Goal: Complete application form

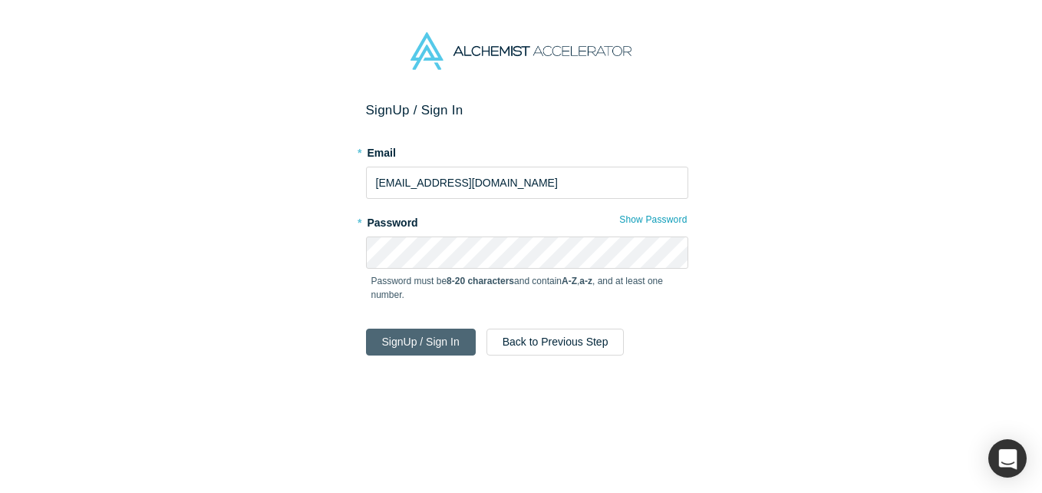
click at [418, 337] on button "Sign Up / Sign In" at bounding box center [421, 342] width 110 height 27
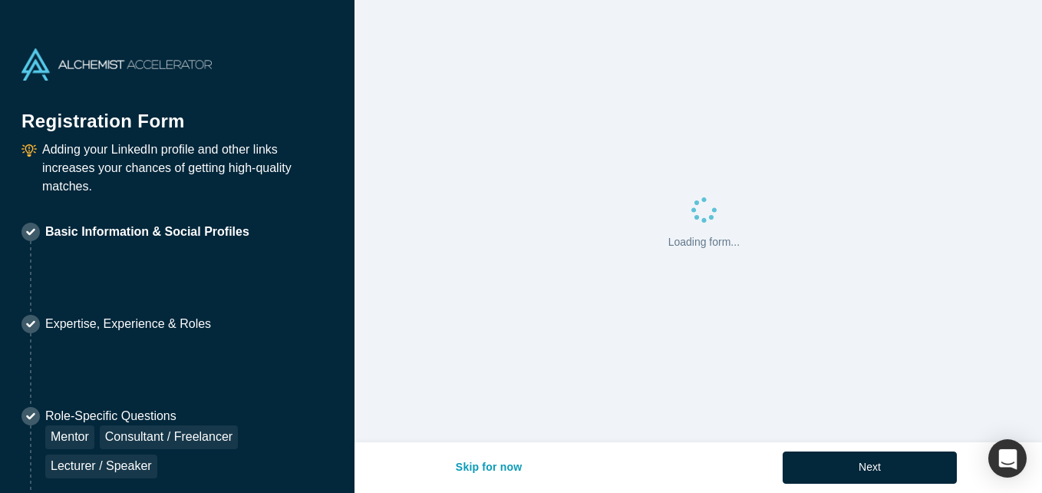
select select "US"
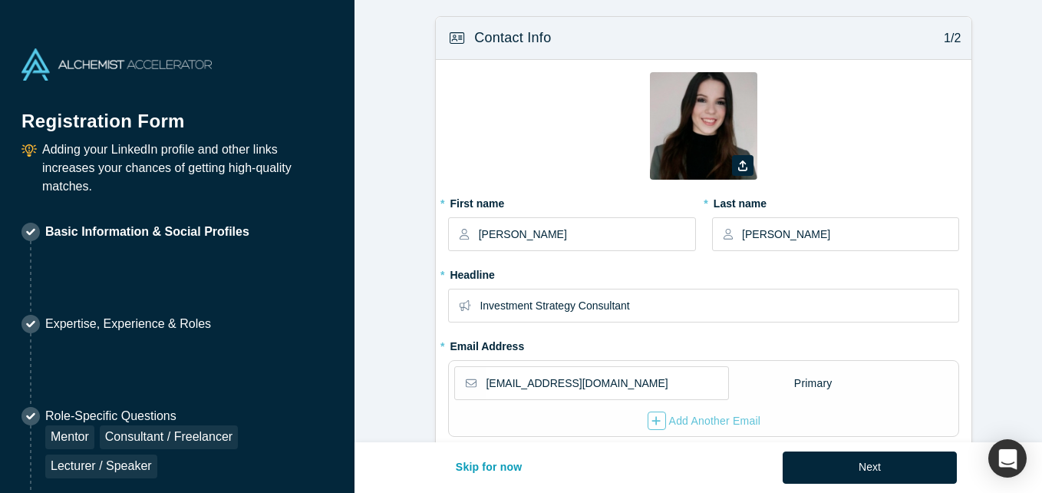
type input "[GEOGRAPHIC_DATA], [GEOGRAPHIC_DATA]"
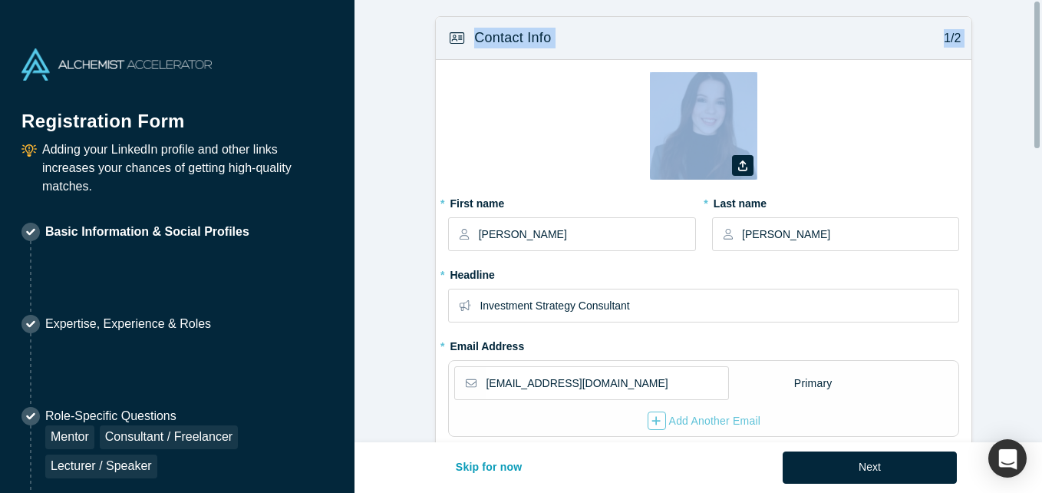
drag, startPoint x: 1042, startPoint y: 95, endPoint x: 1045, endPoint y: 183, distance: 87.6
click at [1042, 183] on html "Registration Form Adding your LinkedIn profile and other links increases your c…" at bounding box center [521, 246] width 1042 height 493
drag, startPoint x: 1045, startPoint y: 183, endPoint x: 950, endPoint y: 172, distance: 95.0
click at [950, 172] on div "Zoom Save Remove Upload New" at bounding box center [703, 131] width 511 height 118
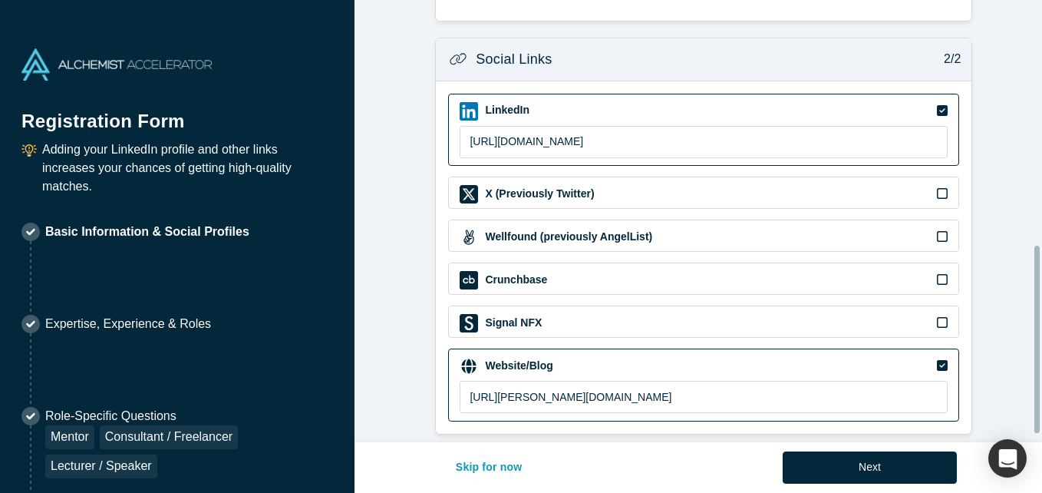
scroll to position [597, 0]
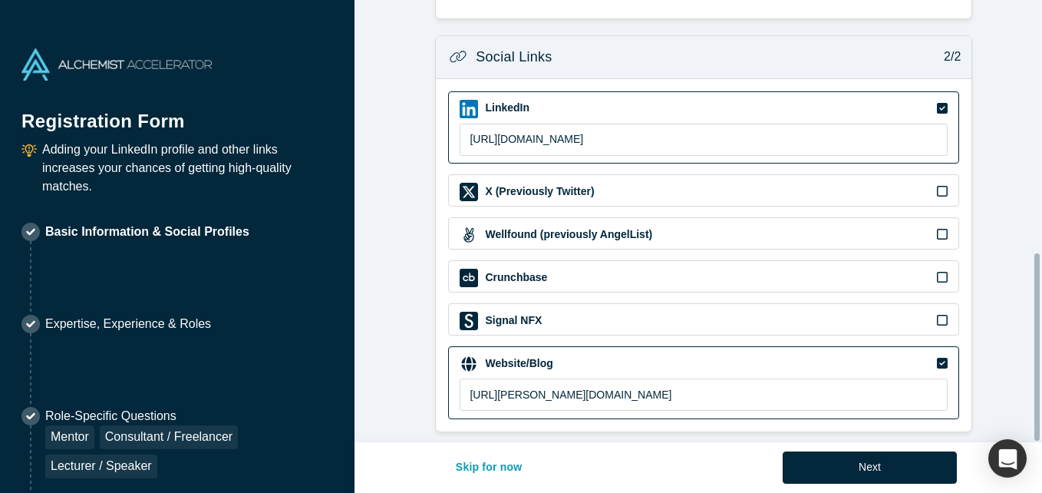
drag, startPoint x: 1036, startPoint y: 126, endPoint x: 1044, endPoint y: 438, distance: 311.8
click at [1042, 438] on html "Registration Form Adding your LinkedIn profile and other links increases your c…" at bounding box center [521, 246] width 1042 height 493
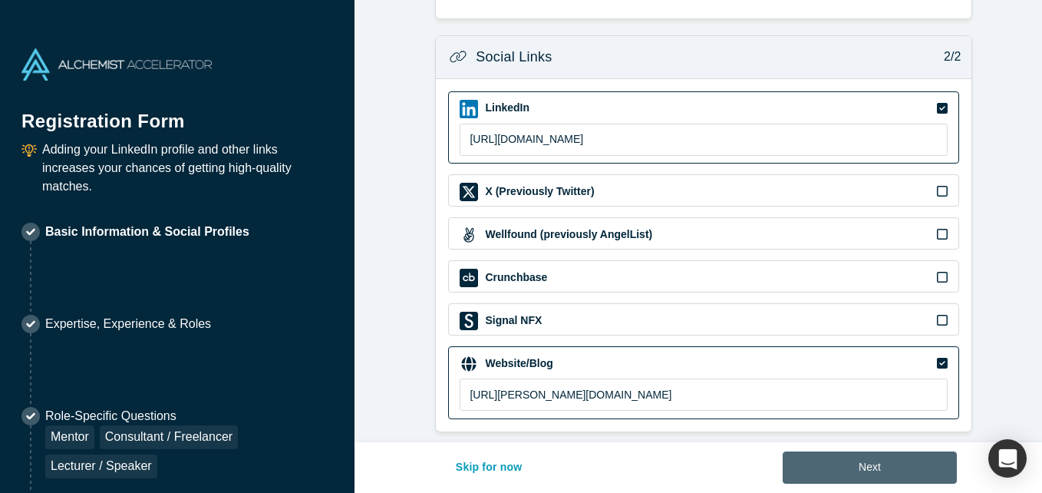
click at [889, 481] on button "Next" at bounding box center [870, 467] width 174 height 32
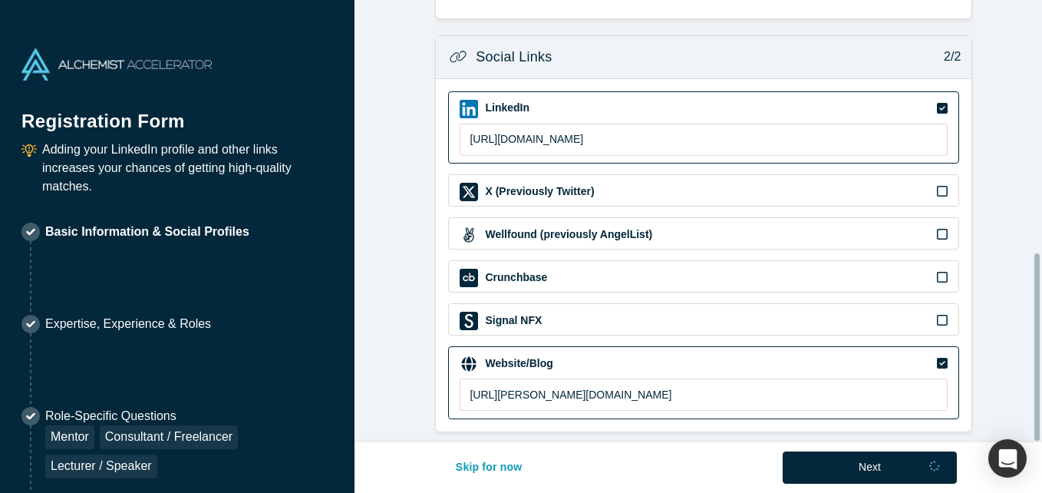
scroll to position [0, 0]
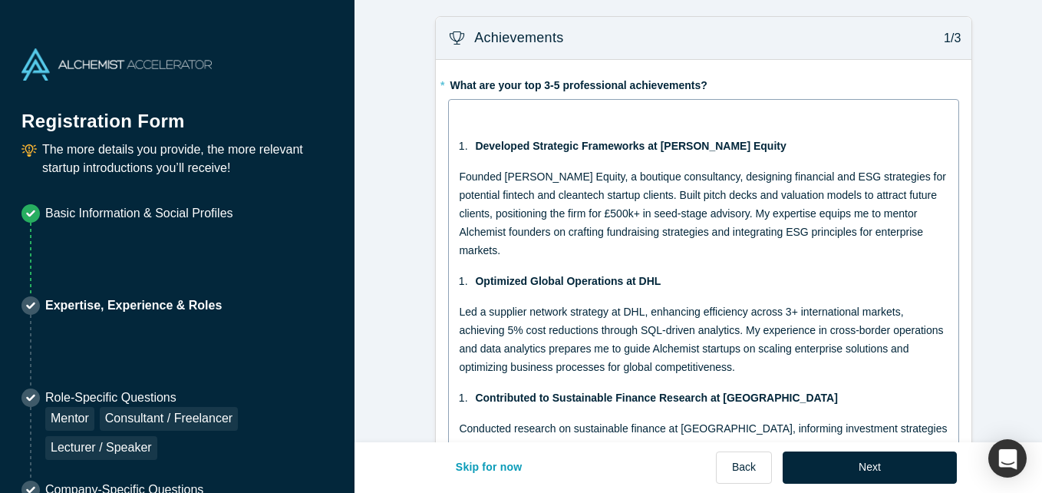
click at [832, 177] on span "Founded [PERSON_NAME] Equity, a boutique consultancy, designing financial and E…" at bounding box center [704, 213] width 490 height 86
click at [834, 177] on span "Founded [PERSON_NAME] Equity, a boutique consultancy, designing financial and E…" at bounding box center [704, 213] width 490 height 86
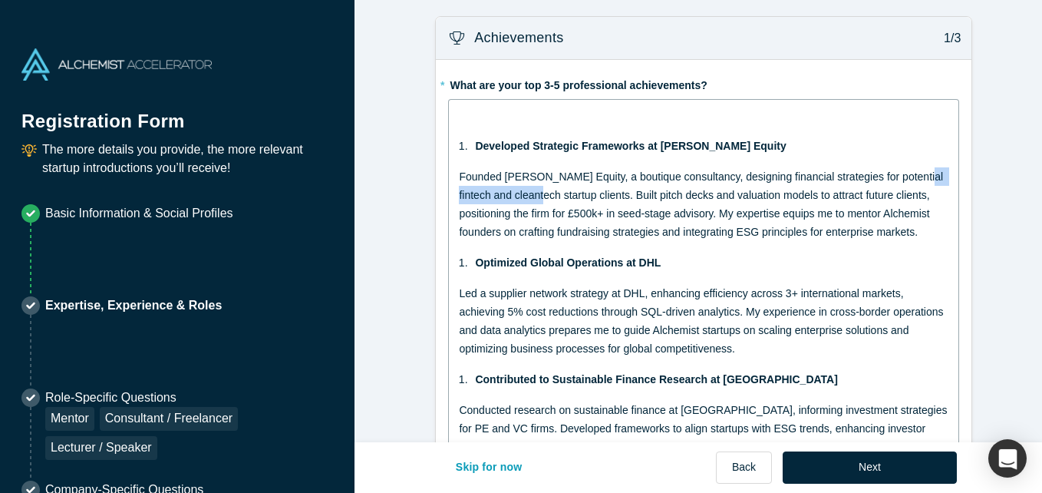
drag, startPoint x: 906, startPoint y: 176, endPoint x: 520, endPoint y: 191, distance: 385.7
click at [520, 191] on span "Founded [PERSON_NAME] Equity, a boutique consultancy, designing financial strat…" at bounding box center [702, 204] width 487 height 68
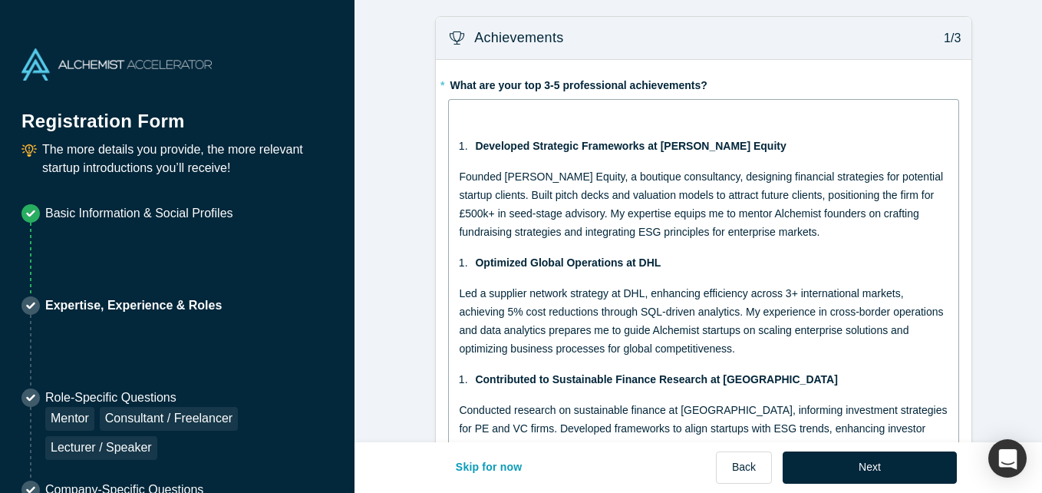
click at [592, 225] on span "Founded [PERSON_NAME] Equity, a boutique consultancy, designing financial strat…" at bounding box center [702, 204] width 487 height 68
click at [793, 234] on div "Founded [PERSON_NAME] Equity, a boutique consultancy, designing financial strat…" at bounding box center [704, 204] width 491 height 74
click at [752, 262] on div "Optimized Global Operations at DHL" at bounding box center [712, 262] width 474 height 18
click at [793, 245] on div "Developed Strategic Frameworks at [PERSON_NAME] Equity Founded [PERSON_NAME] Eq…" at bounding box center [704, 339] width 491 height 467
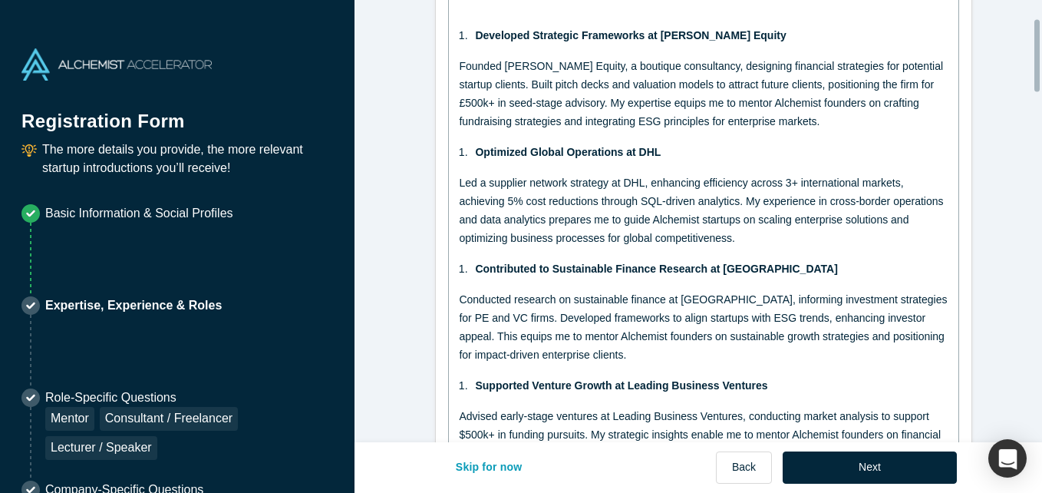
scroll to position [129, 0]
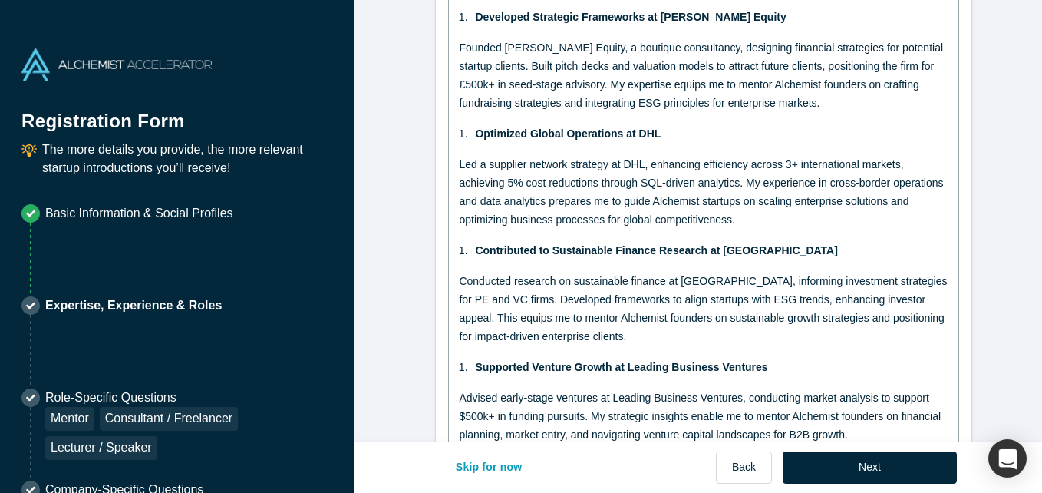
click at [816, 250] on div "Contributed to Sustainable Finance Research at [GEOGRAPHIC_DATA]" at bounding box center [712, 250] width 474 height 18
click at [833, 299] on span "Conducted research on sustainable finance at [GEOGRAPHIC_DATA], informing inves…" at bounding box center [704, 309] width 491 height 68
click at [844, 325] on div "Conducted research on sustainable finance at [GEOGRAPHIC_DATA], informing inves…" at bounding box center [704, 309] width 491 height 74
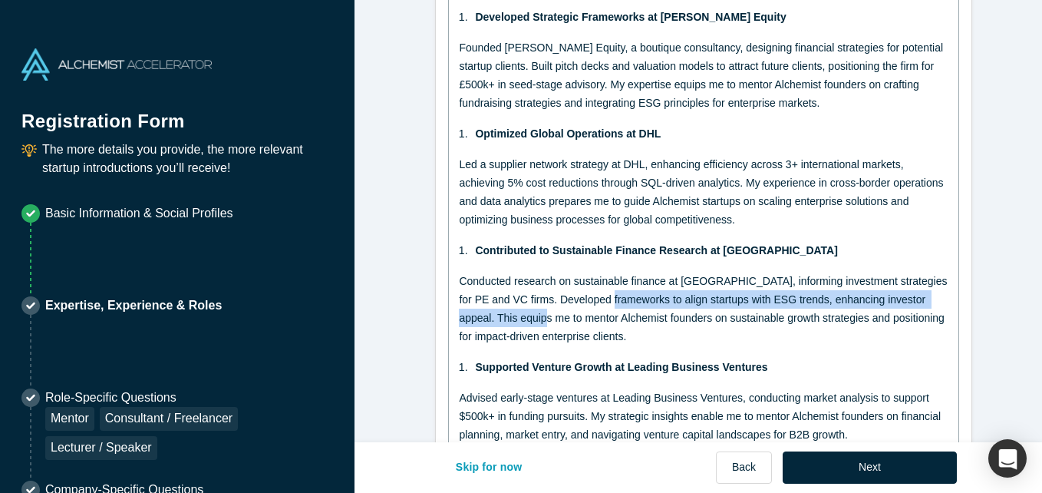
drag, startPoint x: 599, startPoint y: 297, endPoint x: 532, endPoint y: 316, distance: 69.5
click at [532, 316] on span "Conducted research on sustainable finance at [GEOGRAPHIC_DATA], informing inves…" at bounding box center [704, 309] width 491 height 68
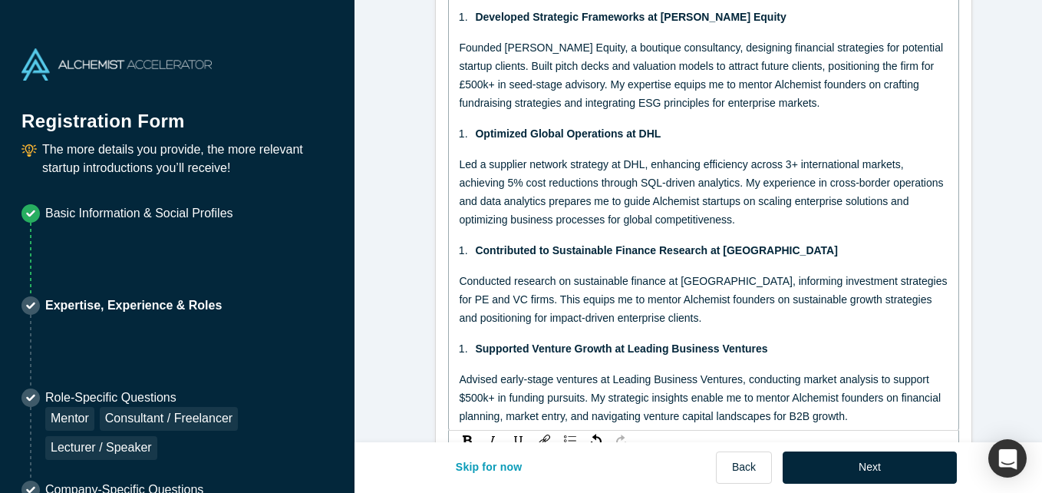
click at [822, 340] on div "Supported Venture Growth at Leading Business Ventures" at bounding box center [712, 348] width 474 height 18
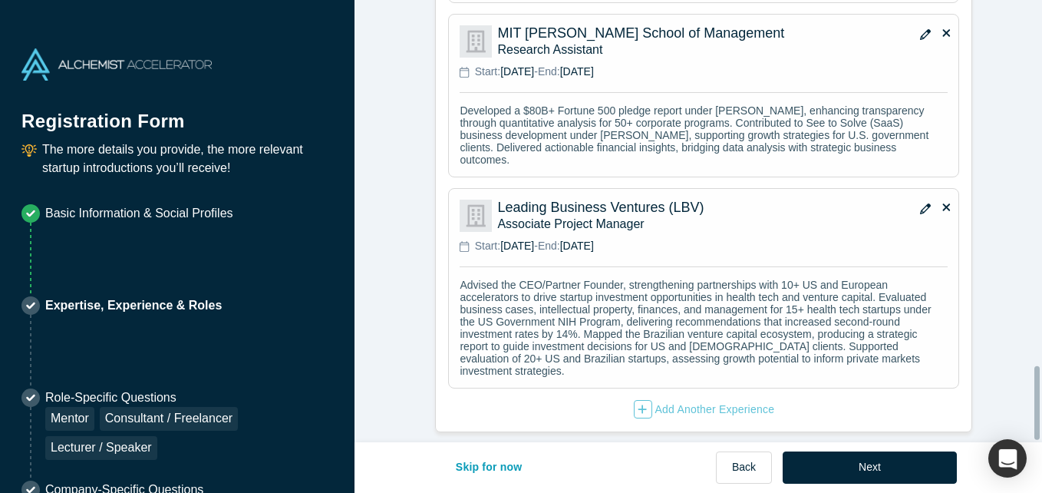
scroll to position [2212, 0]
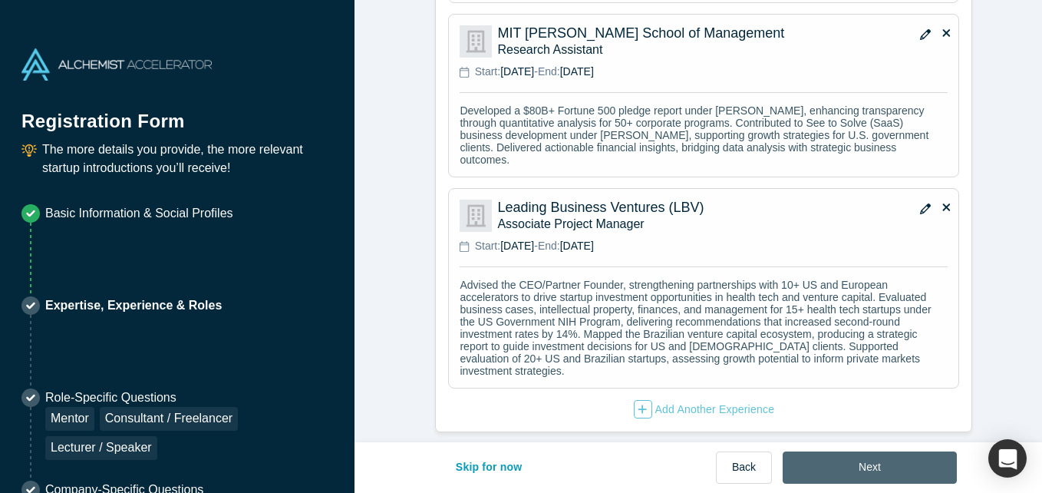
click at [895, 465] on button "Next" at bounding box center [870, 467] width 174 height 32
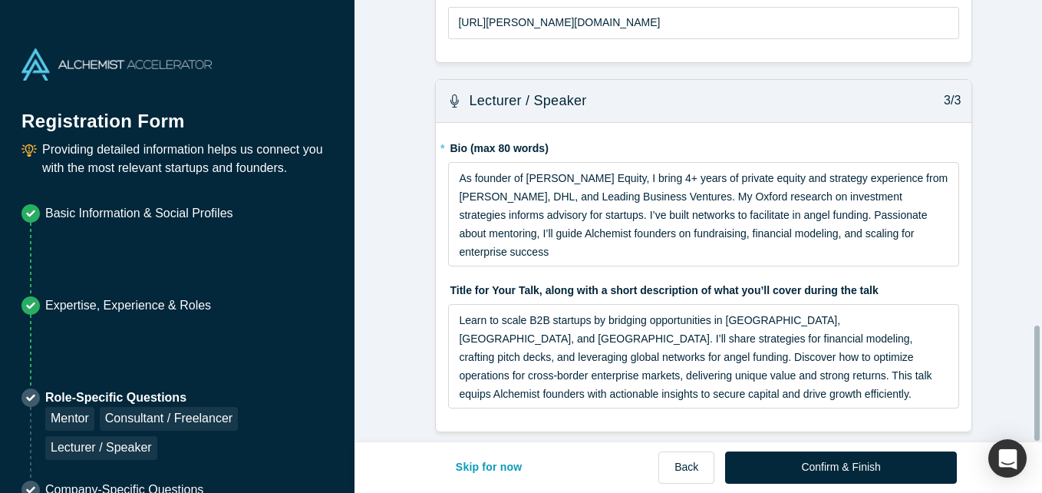
scroll to position [0, 0]
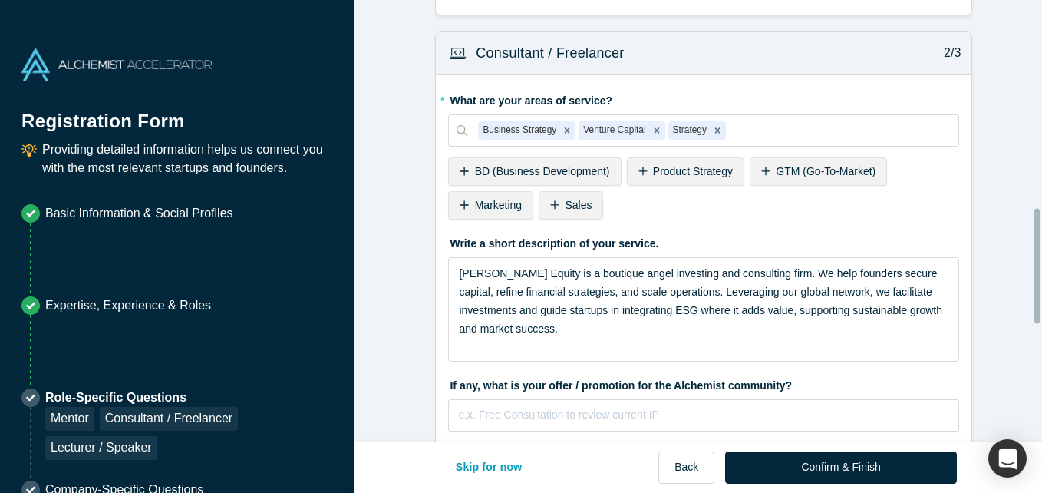
scroll to position [798, 0]
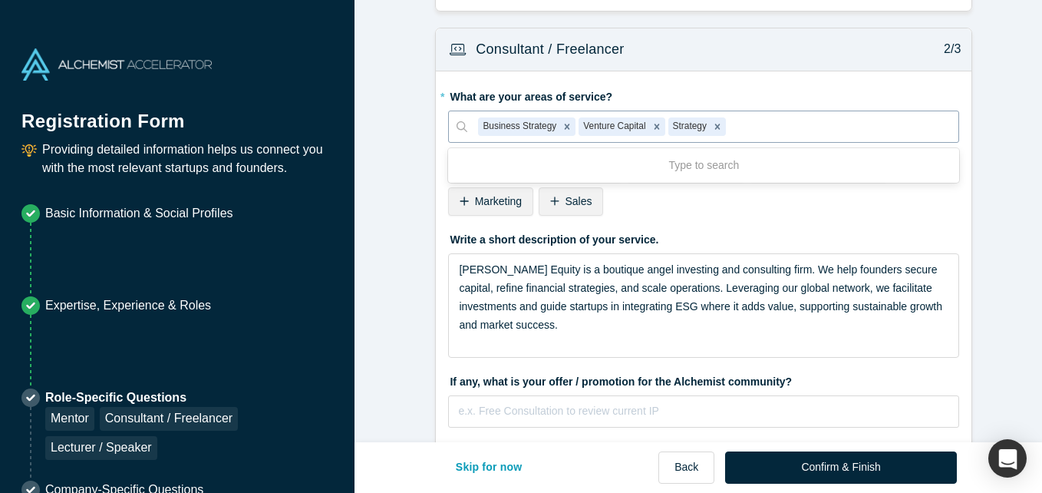
click at [838, 127] on div at bounding box center [838, 126] width 219 height 19
type input "financial"
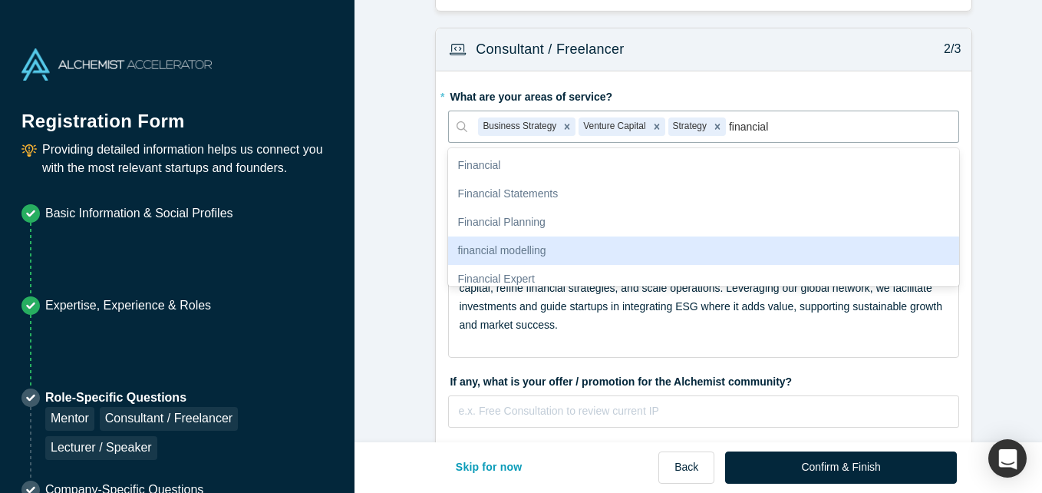
click at [840, 248] on div "financial modelling" at bounding box center [703, 250] width 511 height 28
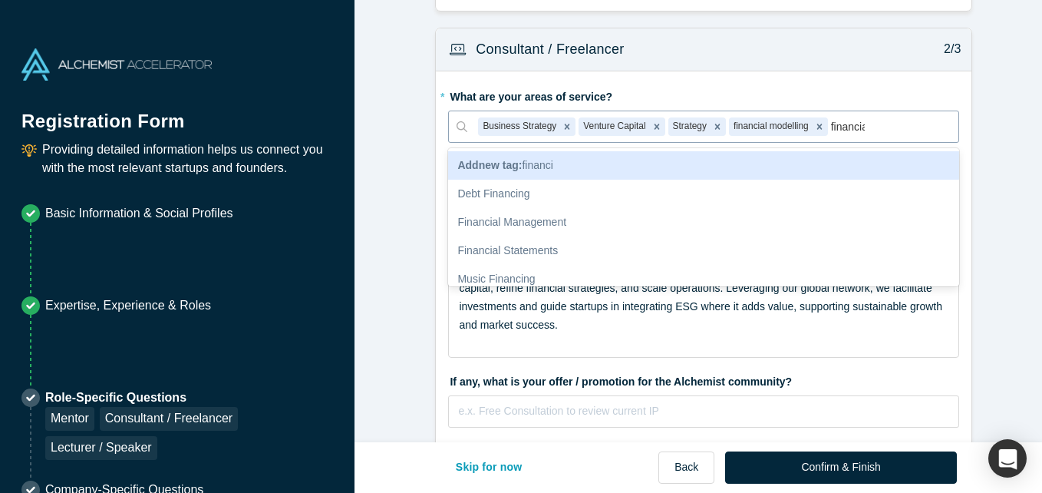
type input "financial"
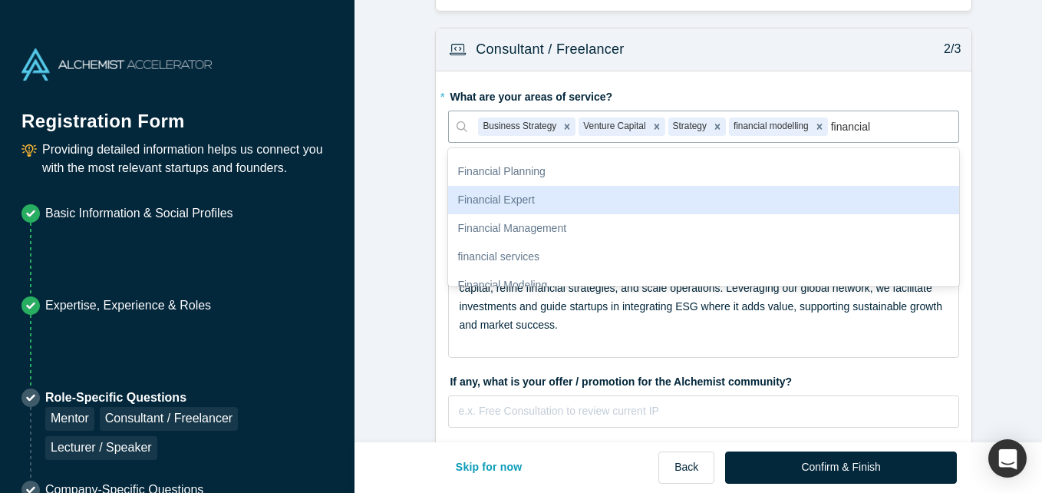
scroll to position [61, 0]
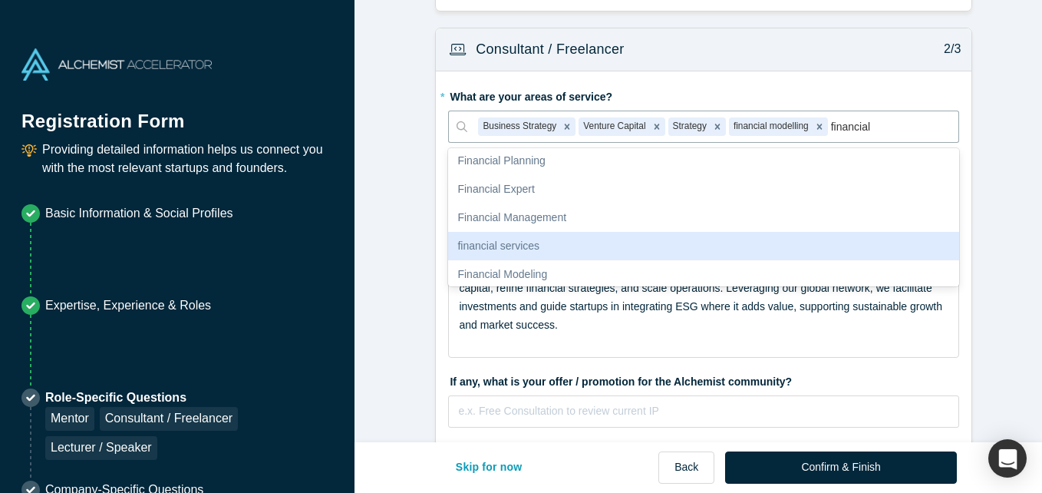
click at [637, 245] on div "financial services" at bounding box center [703, 246] width 511 height 28
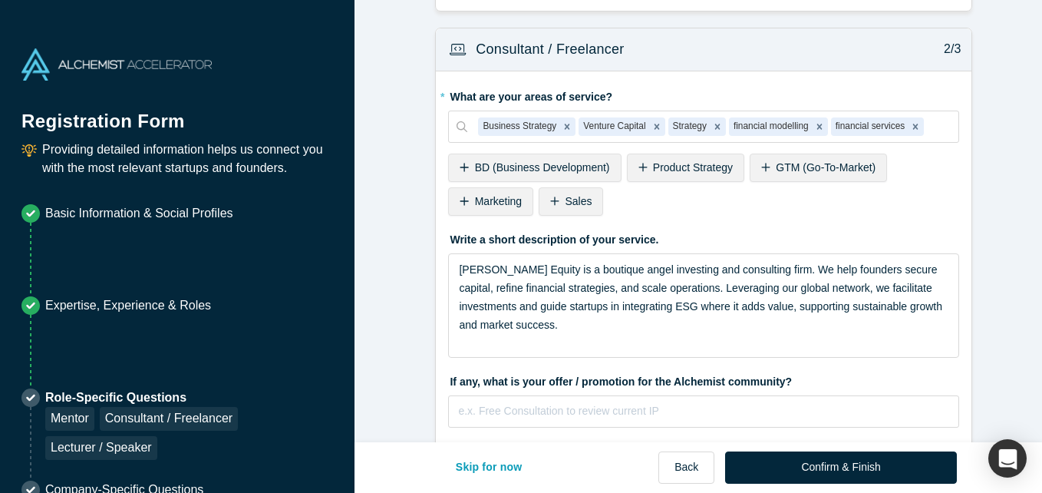
click at [1007, 181] on form "Mentor / Advisor 1/3 * What mentor type would you prefer? Regular Mentor Direct…" at bounding box center [704, 54] width 699 height 1673
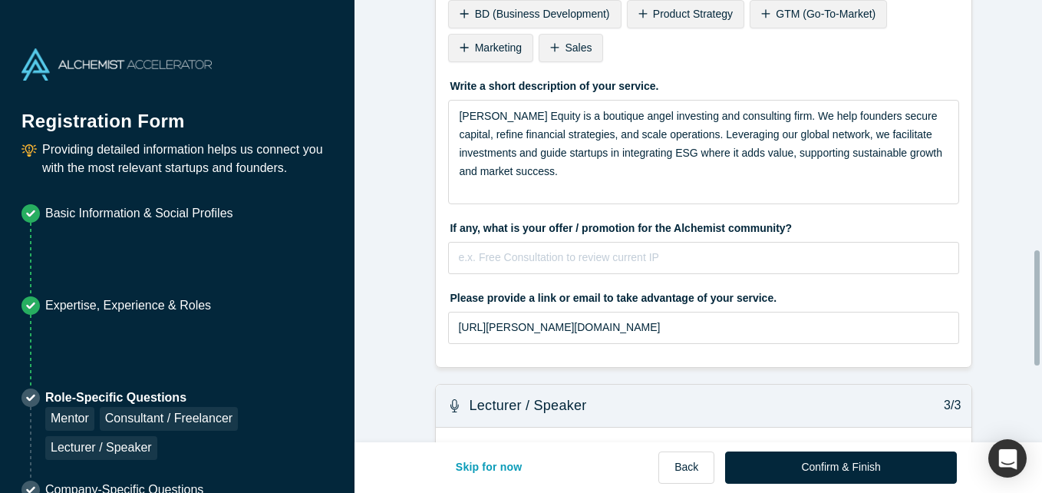
scroll to position [983, 0]
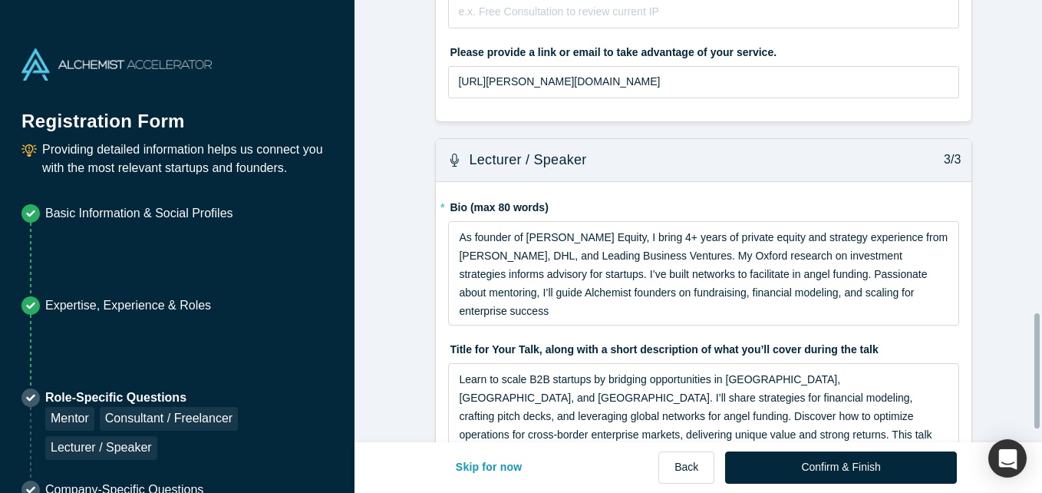
scroll to position [1250, 0]
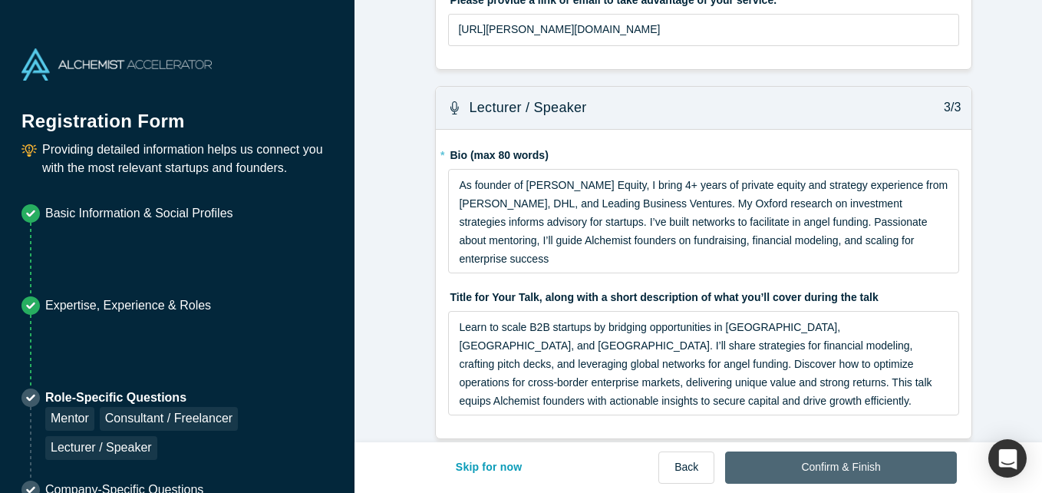
click at [835, 460] on button "Confirm & Finish" at bounding box center [840, 467] width 231 height 32
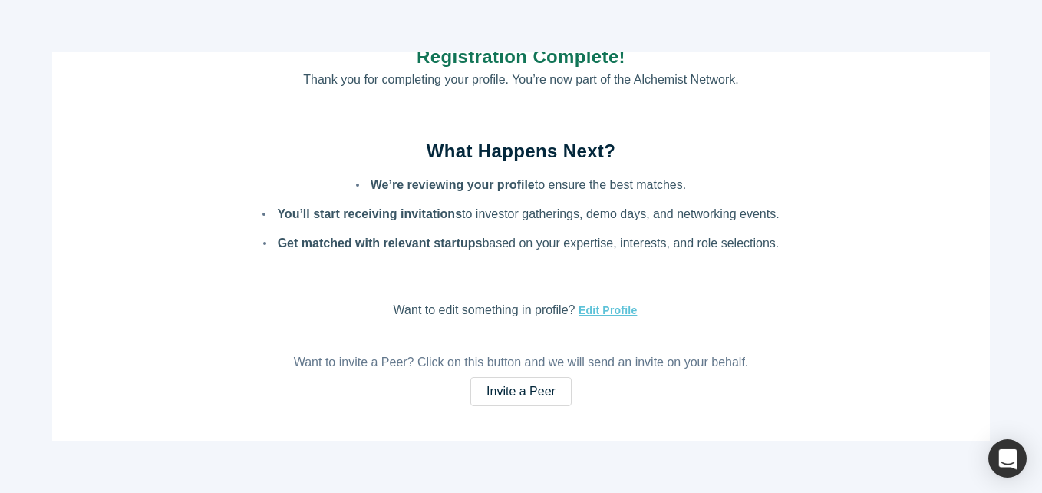
scroll to position [45, 0]
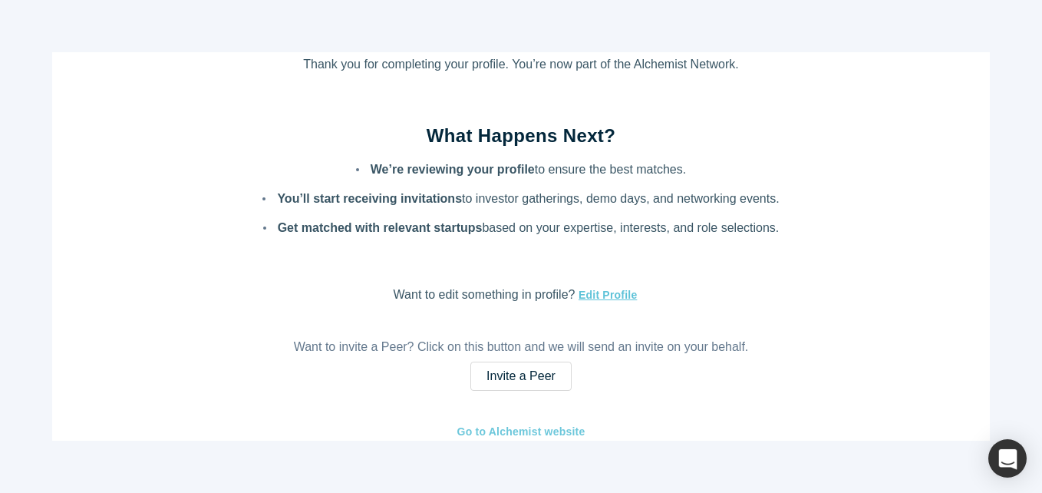
click at [552, 429] on link "Go to Alchemist website" at bounding box center [522, 432] width 130 height 18
